Goal: Obtain resource: Download file/media

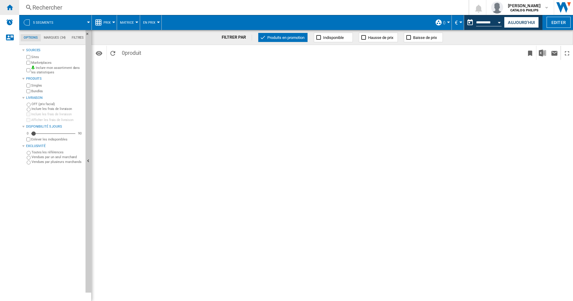
click at [13, 9] on div "Accueil" at bounding box center [9, 7] width 19 height 15
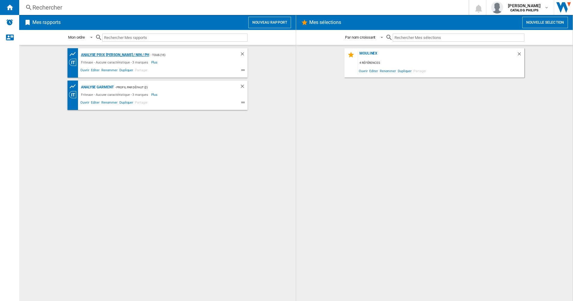
click at [96, 53] on div "Analyse Prix [PERSON_NAME] / NIN / PH" at bounding box center [114, 54] width 70 height 7
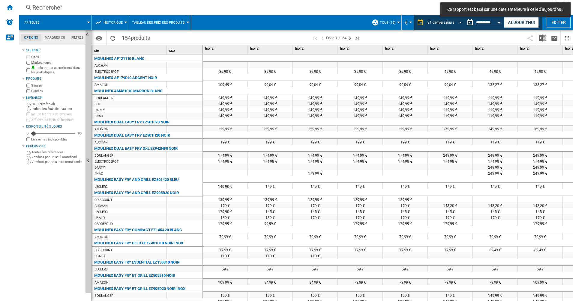
click at [438, 22] on div "31 derniers jours" at bounding box center [440, 22] width 26 height 4
click at [493, 22] on md-backdrop at bounding box center [286, 150] width 573 height 301
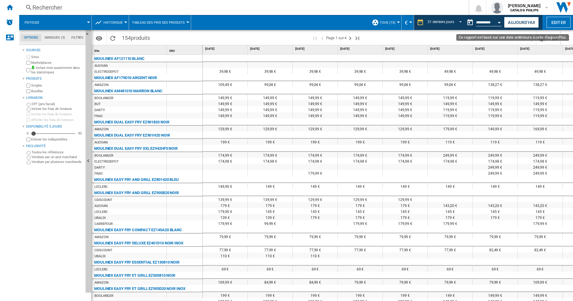
click at [499, 22] on div "Open calendar" at bounding box center [499, 22] width 3 height 1
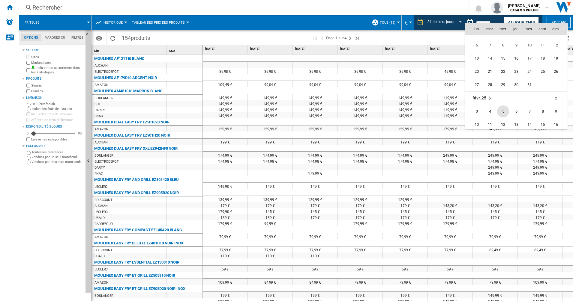
scroll to position [2338, 0]
click at [491, 102] on span "4" at bounding box center [490, 102] width 12 height 12
type input "**********"
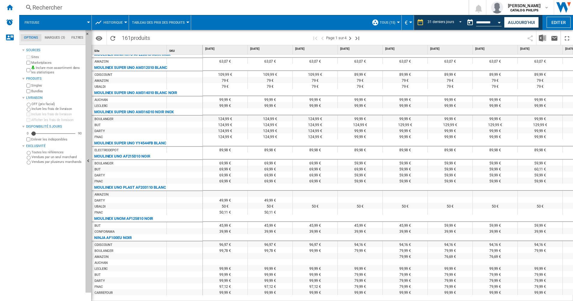
scroll to position [845, 0]
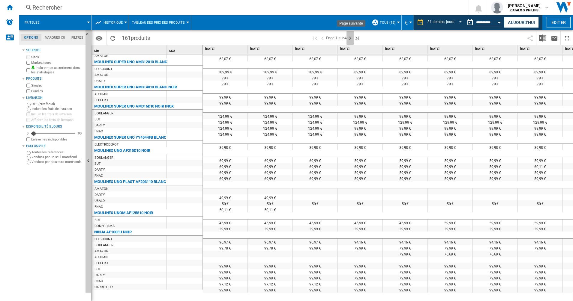
click at [353, 39] on ng-md-icon "Page suivante" at bounding box center [349, 38] width 7 height 7
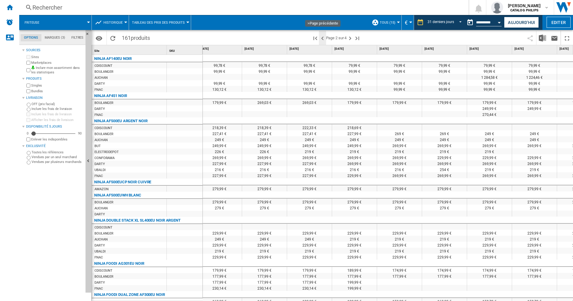
click at [325, 39] on ng-md-icon ">Page précédente" at bounding box center [322, 38] width 7 height 7
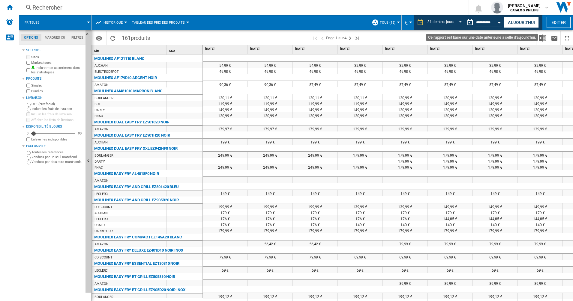
click at [498, 24] on button "Open calendar" at bounding box center [499, 21] width 11 height 11
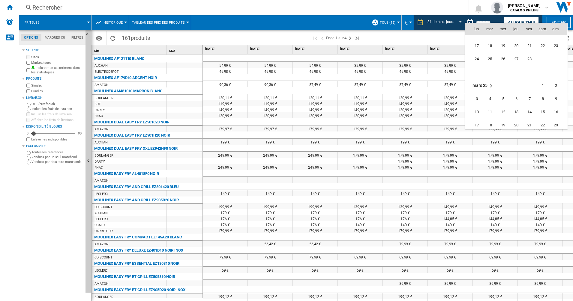
scroll to position [2422, 0]
drag, startPoint x: 533, startPoint y: 109, endPoint x: 505, endPoint y: 25, distance: 88.6
click at [533, 109] on span "14" at bounding box center [529, 110] width 12 height 12
type input "**********"
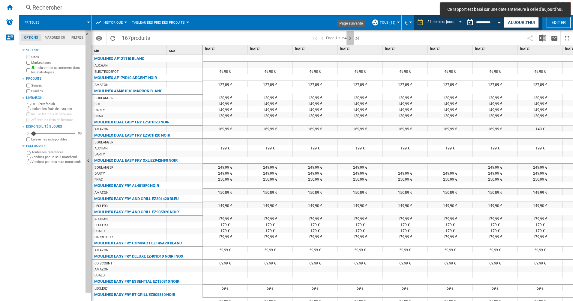
click at [350, 38] on ng-md-icon "Page suivante" at bounding box center [349, 38] width 7 height 7
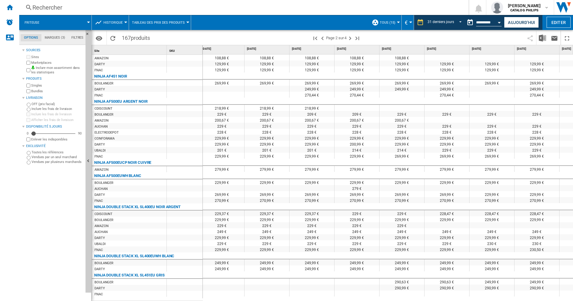
scroll to position [0, 457]
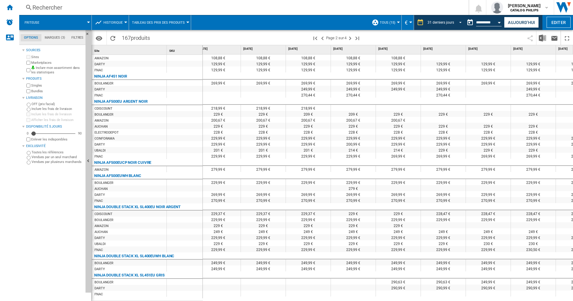
click at [453, 19] on md-select-value "31 derniers jours" at bounding box center [445, 22] width 37 height 9
click at [446, 43] on div "8 dernières semaines" at bounding box center [443, 40] width 34 height 5
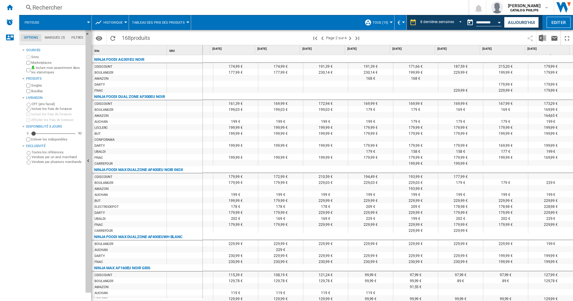
scroll to position [281, 0]
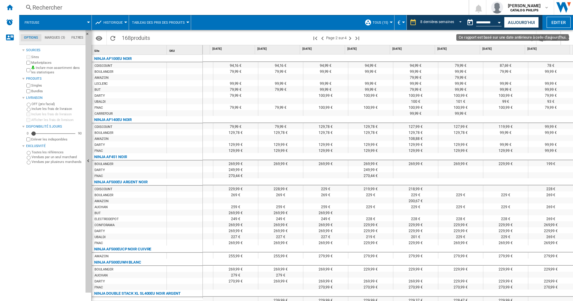
click at [491, 21] on input "**********" at bounding box center [488, 23] width 25 height 5
click at [500, 22] on div "Open calendar" at bounding box center [499, 22] width 3 height 1
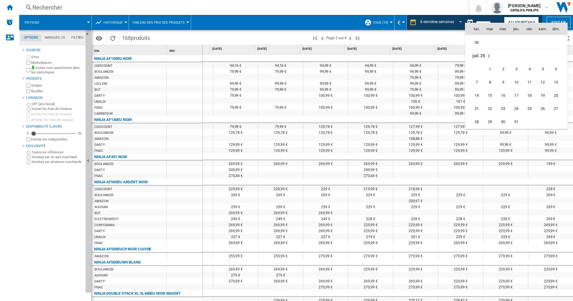
scroll to position [2802, 0]
click at [492, 127] on span "12" at bounding box center [490, 128] width 13 height 13
type input "**********"
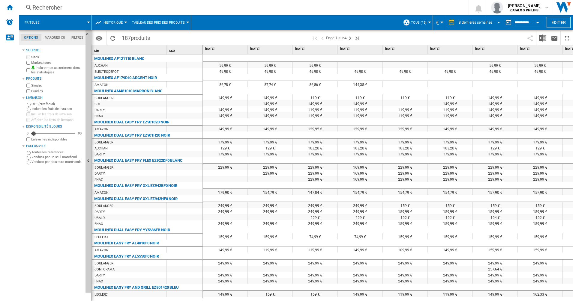
click at [479, 24] on div "8 dernières semaines" at bounding box center [476, 22] width 34 height 4
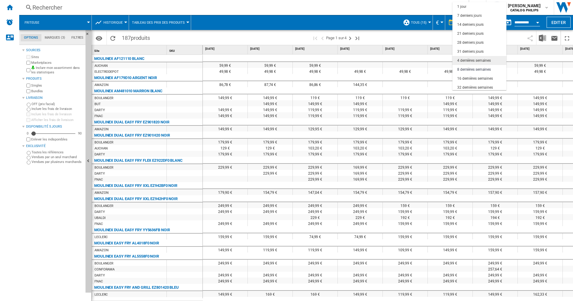
scroll to position [38, 0]
click at [474, 50] on div "32 dernières semaines" at bounding box center [475, 49] width 36 height 5
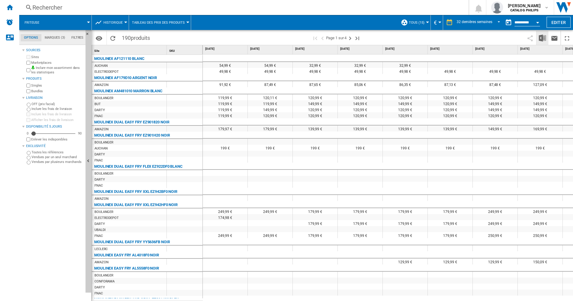
click at [544, 40] on img "Télécharger au format Excel" at bounding box center [542, 37] width 7 height 7
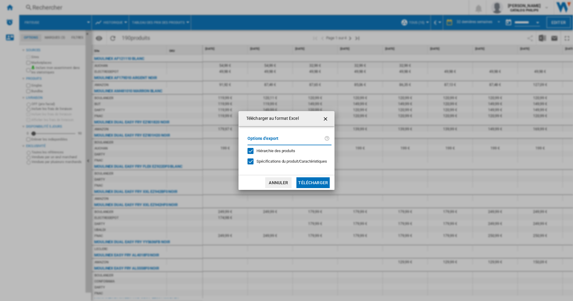
click at [311, 181] on button "Télécharger" at bounding box center [312, 183] width 33 height 11
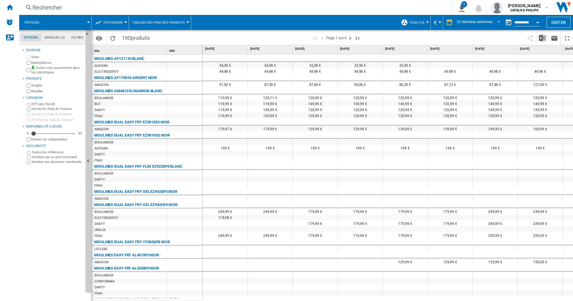
click at [523, 22] on input "**********" at bounding box center [526, 23] width 25 height 5
click at [539, 23] on div "Open calendar" at bounding box center [537, 22] width 3 height 1
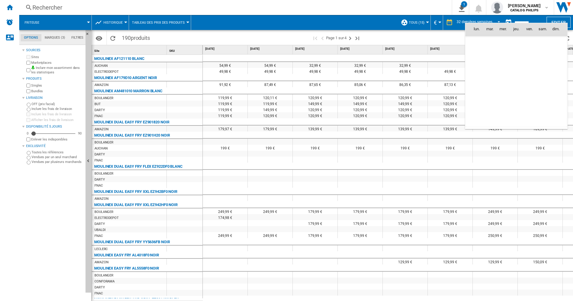
scroll to position [2862, 0]
click at [554, 56] on span "10" at bounding box center [556, 55] width 12 height 12
type input "**********"
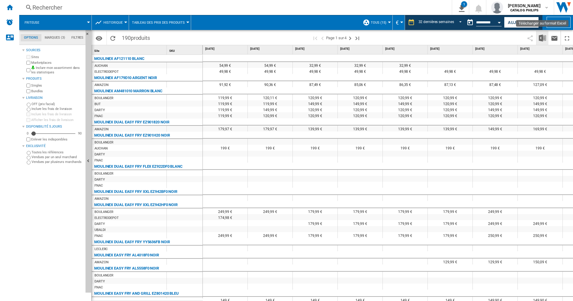
click at [544, 39] on img "Télécharger au format Excel" at bounding box center [542, 37] width 7 height 7
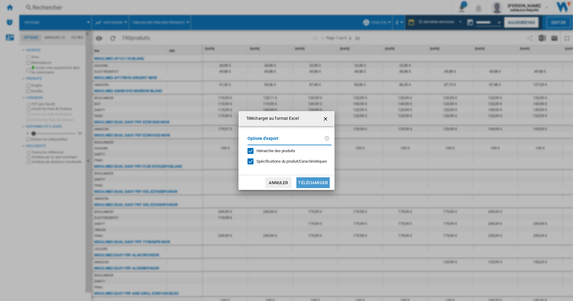
click at [315, 184] on button "Télécharger" at bounding box center [312, 183] width 33 height 11
